Goal: Task Accomplishment & Management: Use online tool/utility

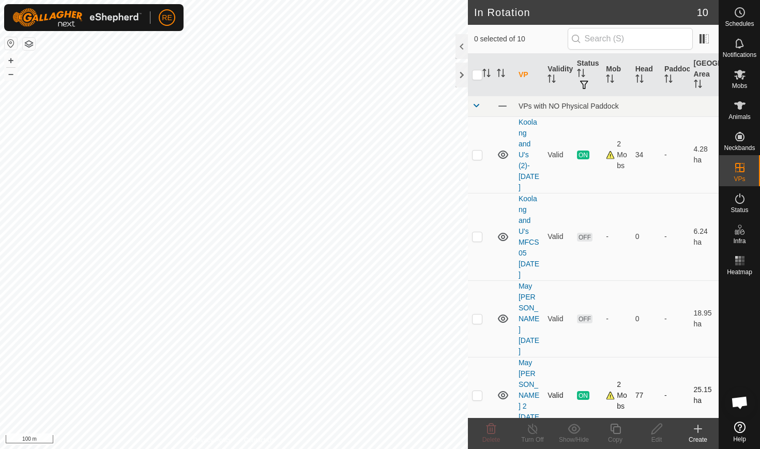
checkbox input "true"
click at [296, 291] on icon at bounding box center [697, 428] width 7 height 0
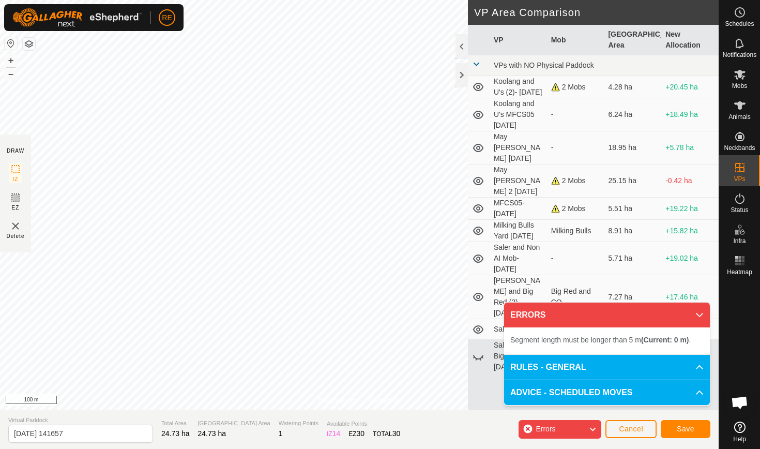
click at [296, 291] on span "Cancel" at bounding box center [631, 428] width 24 height 8
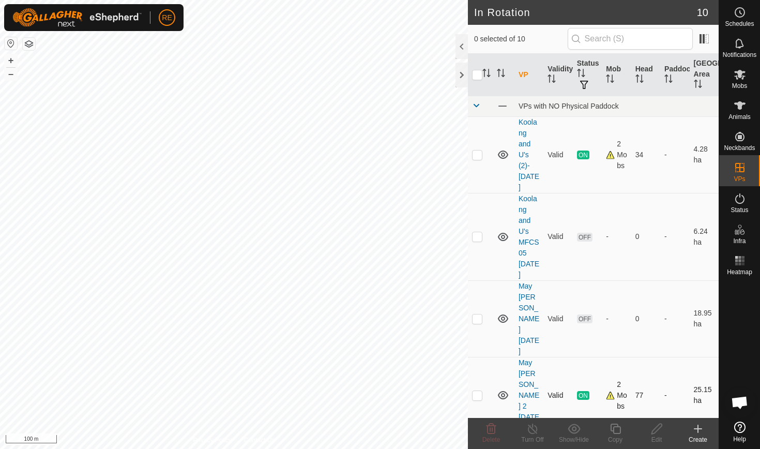
checkbox input "true"
click at [296, 291] on icon at bounding box center [697, 428] width 12 height 12
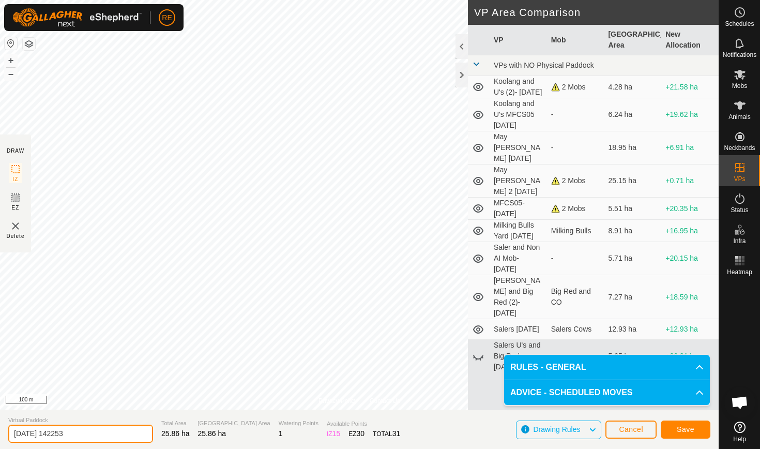
drag, startPoint x: 82, startPoint y: 431, endPoint x: 12, endPoint y: 433, distance: 69.8
click at [12, 291] on input "[DATE] 142253" at bounding box center [80, 433] width 145 height 18
type input "May [PERSON_NAME] 3 [DATE]"
click at [296, 291] on span "Save" at bounding box center [685, 429] width 18 height 8
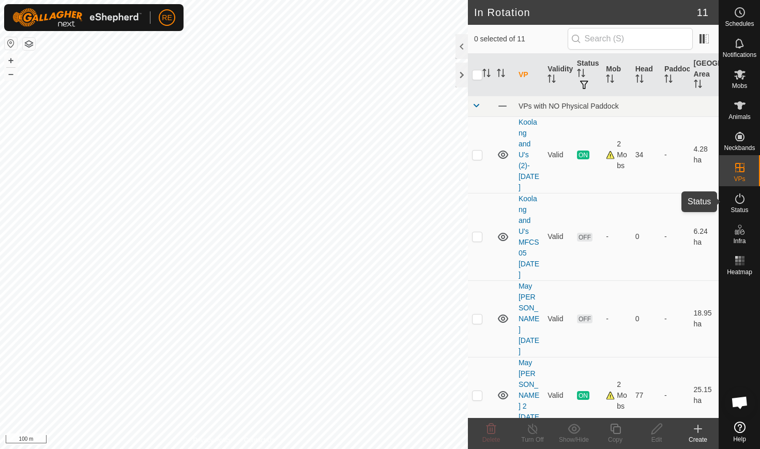
click at [296, 196] on icon at bounding box center [739, 198] width 9 height 10
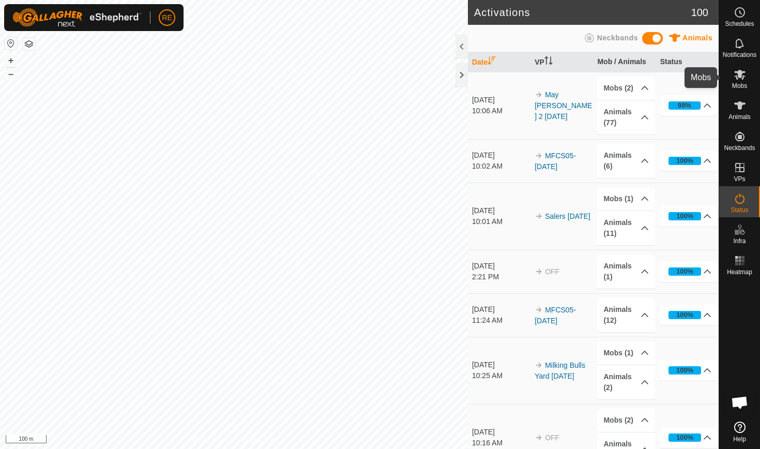
click at [296, 78] on icon at bounding box center [739, 74] width 12 height 12
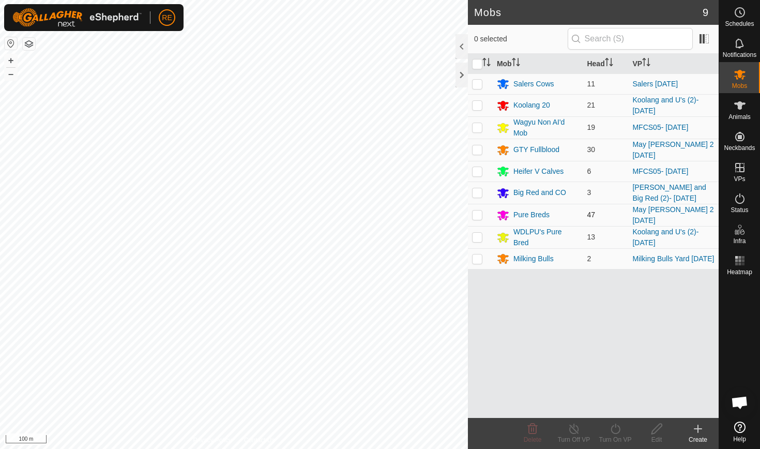
click at [296, 215] on p-checkbox at bounding box center [477, 214] width 10 height 8
checkbox input "true"
click at [296, 150] on p-checkbox at bounding box center [477, 149] width 10 height 8
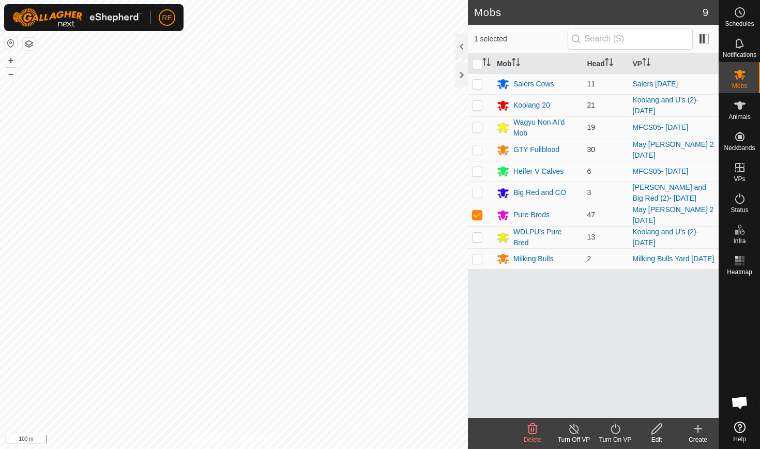
checkbox input "true"
click at [296, 291] on icon at bounding box center [615, 428] width 13 height 12
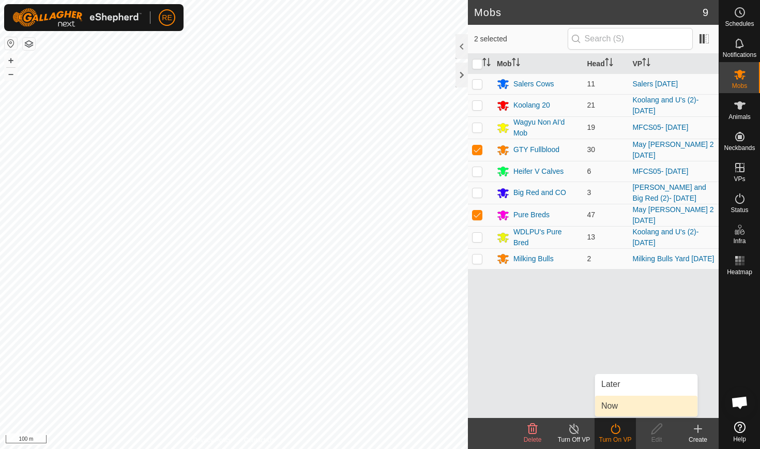
click at [296, 291] on link "Now" at bounding box center [646, 405] width 102 height 21
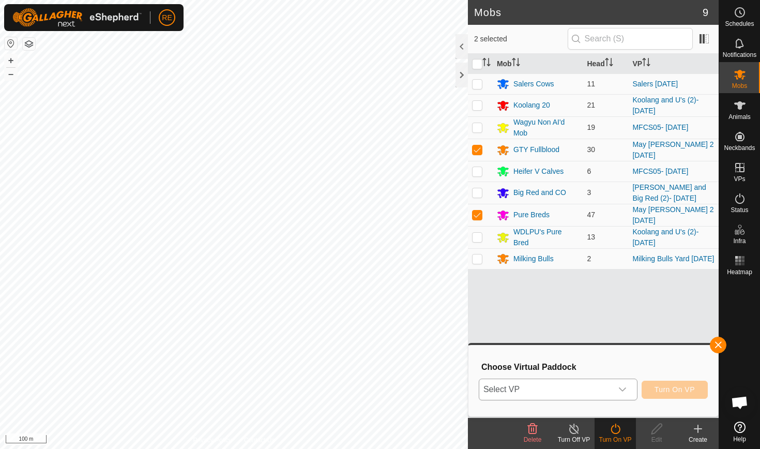
click at [296, 291] on icon "dropdown trigger" at bounding box center [622, 389] width 8 height 8
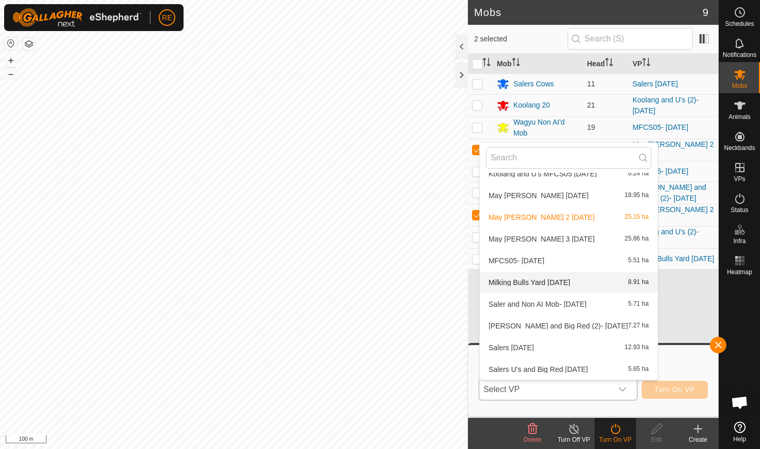
scroll to position [55, 0]
click at [296, 240] on li "May [PERSON_NAME] 3 [DATE] 25.86 ha" at bounding box center [569, 238] width 178 height 21
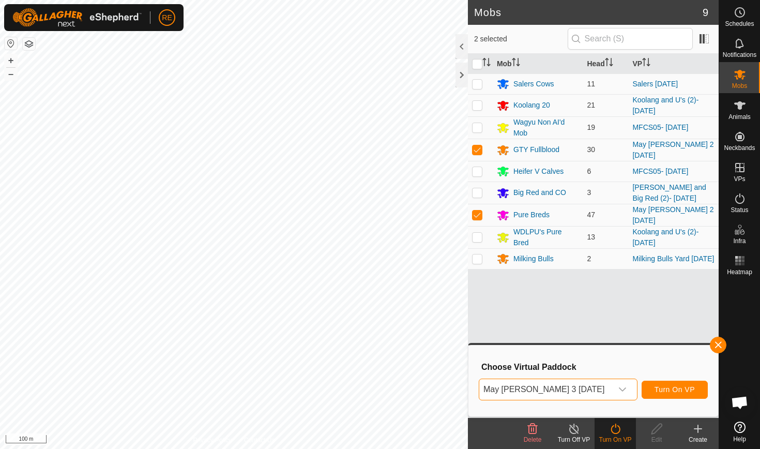
click at [296, 291] on span "Turn On VP" at bounding box center [674, 389] width 40 height 8
